Goal: Communication & Community: Answer question/provide support

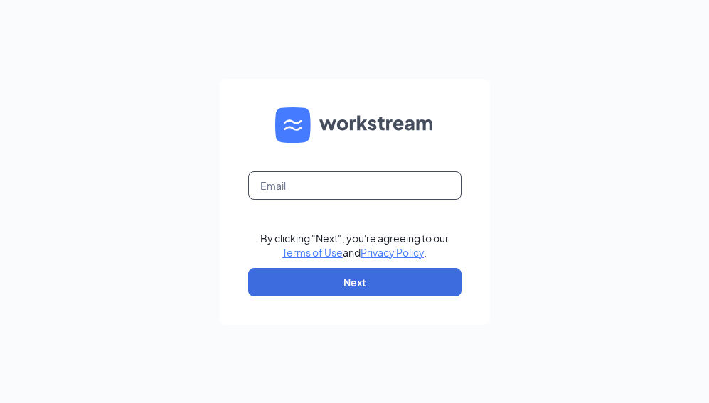
click at [328, 193] on input "text" at bounding box center [354, 186] width 213 height 28
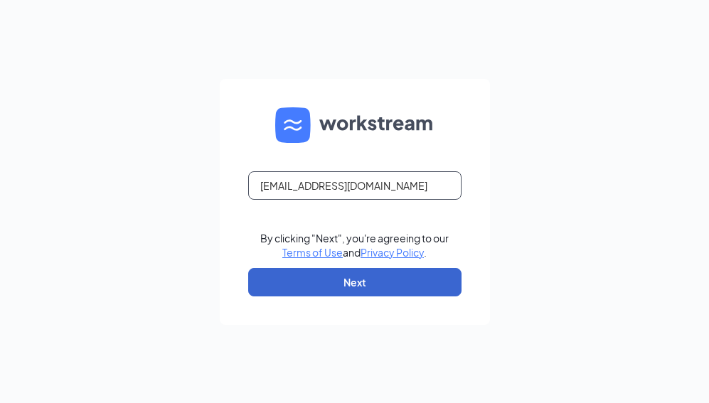
type input "[EMAIL_ADDRESS][DOMAIN_NAME]"
click at [329, 281] on button "Next" at bounding box center [354, 282] width 213 height 28
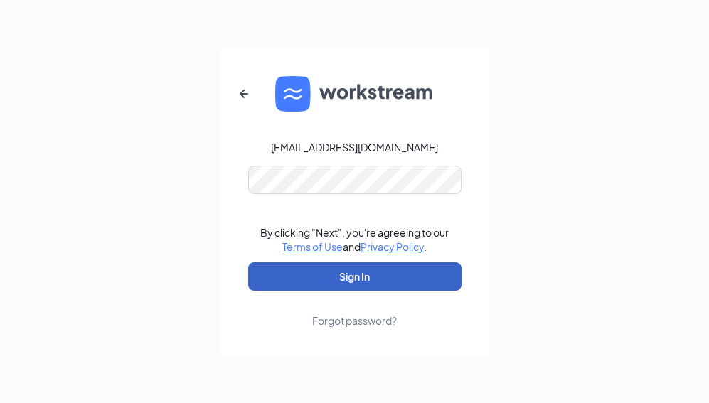
click at [330, 281] on button "Sign In" at bounding box center [354, 277] width 213 height 28
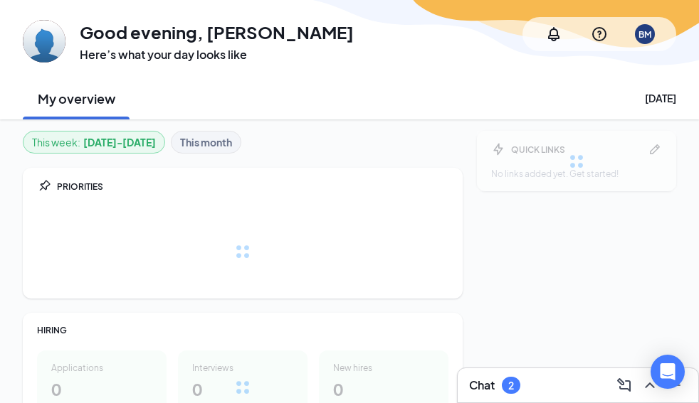
click at [482, 390] on h3 "Chat" at bounding box center [482, 386] width 26 height 16
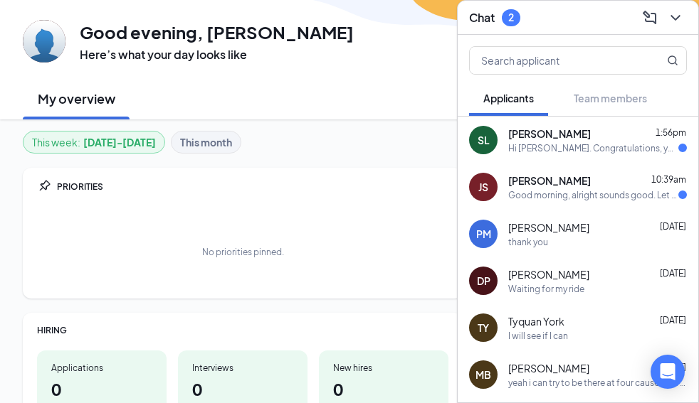
click at [539, 199] on div "Good morning, alright sounds good. Let me know what they say even if I can't wo…" at bounding box center [593, 195] width 170 height 12
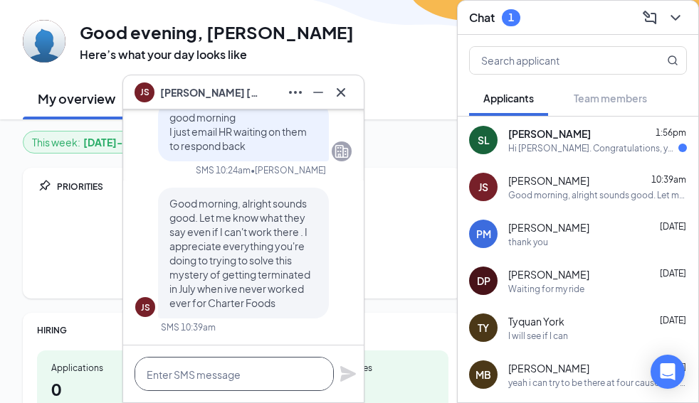
click at [258, 379] on textarea at bounding box center [233, 374] width 199 height 34
type textarea "is your ss# last digits 9151"
click at [347, 373] on icon "Plane" at bounding box center [348, 374] width 16 height 16
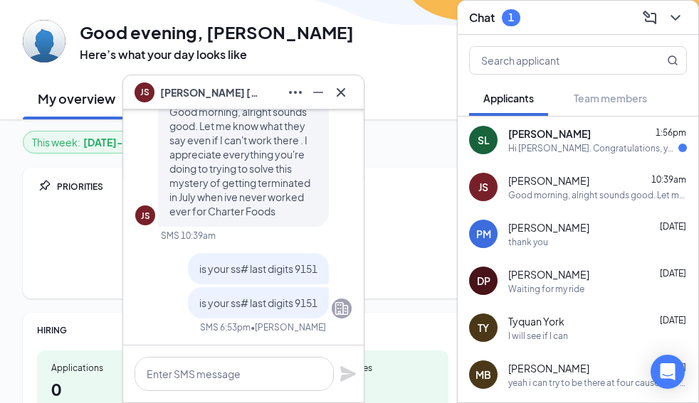
click at [559, 143] on div "Hi [PERSON_NAME]. Congratulations, your meeting with [PERSON_NAME] for Opening …" at bounding box center [593, 148] width 170 height 12
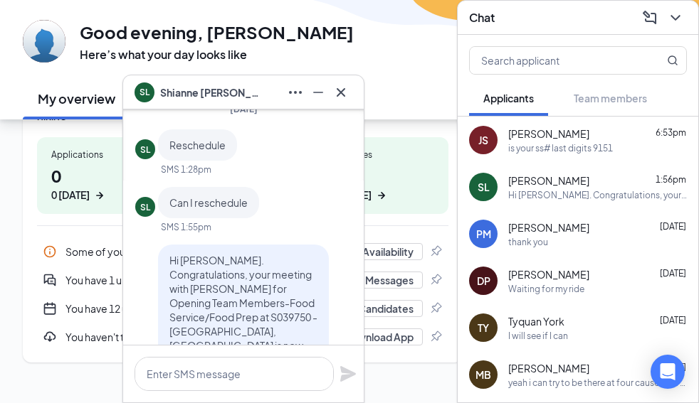
scroll to position [0, 0]
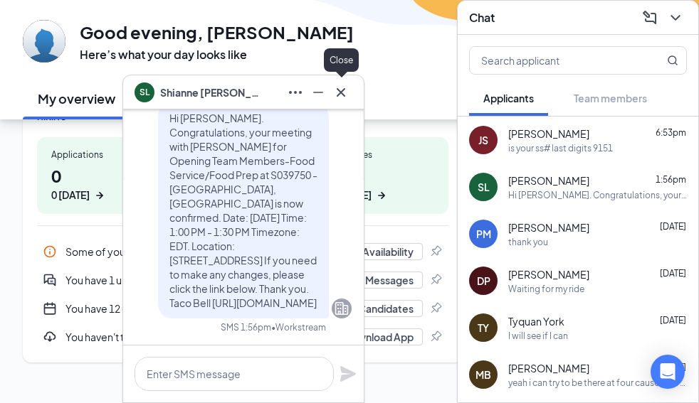
click at [344, 93] on icon "Cross" at bounding box center [340, 92] width 17 height 17
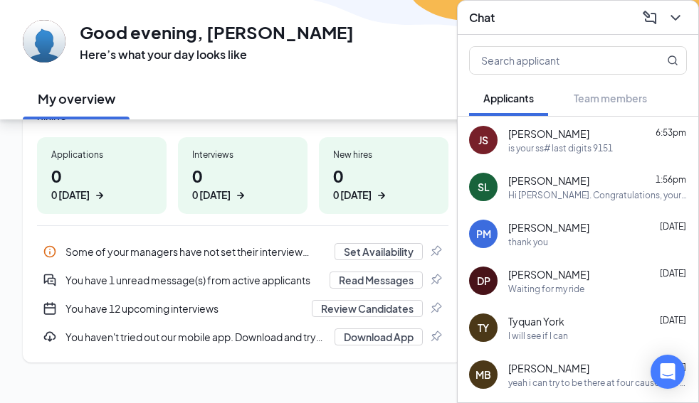
click at [658, 19] on icon "ComposeMessage" at bounding box center [649, 17] width 17 height 17
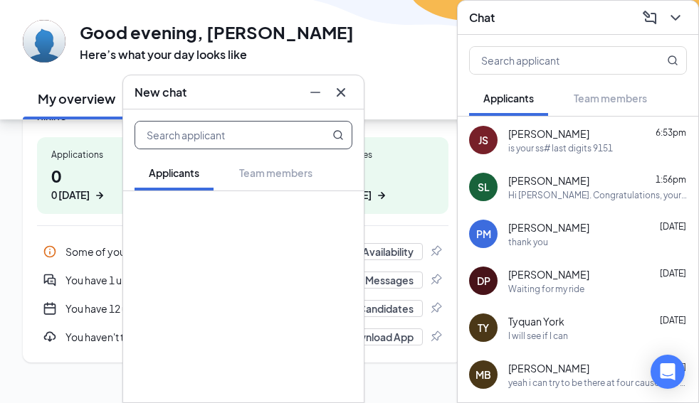
click at [665, 19] on div "Chat" at bounding box center [578, 18] width 241 height 34
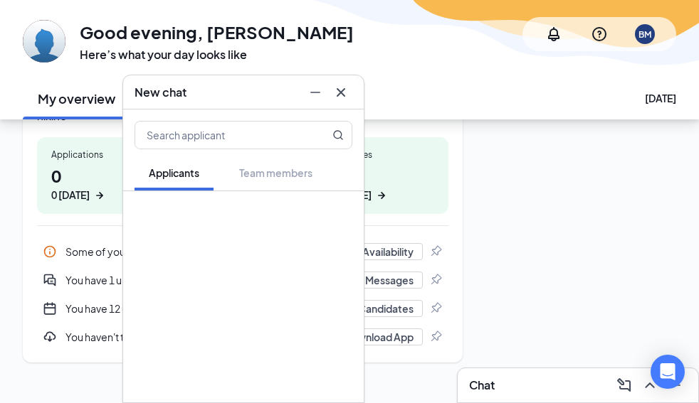
click at [342, 93] on icon "Cross" at bounding box center [341, 92] width 9 height 9
